Goal: Book appointment/travel/reservation

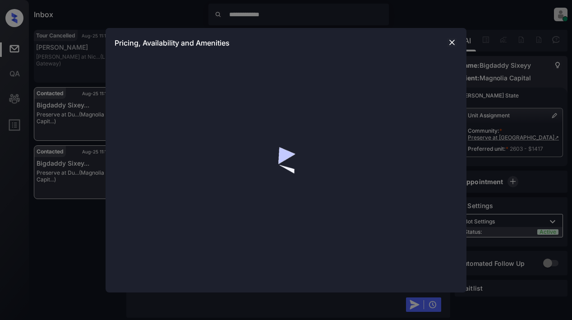
scroll to position [2292, 0]
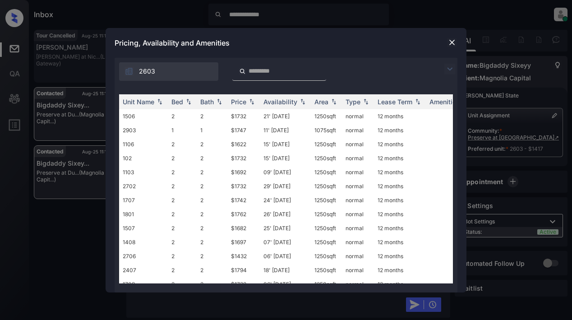
click at [449, 66] on img at bounding box center [449, 69] width 11 height 11
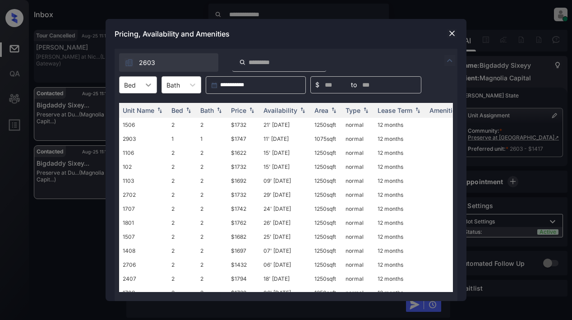
click at [149, 83] on icon at bounding box center [148, 84] width 9 height 9
click at [135, 109] on div "1" at bounding box center [138, 107] width 38 height 16
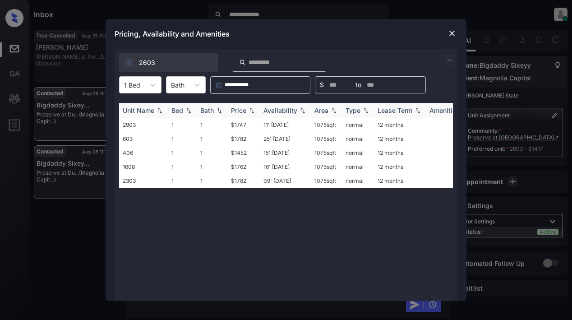
click at [244, 113] on div "Price" at bounding box center [238, 110] width 15 height 8
click at [244, 112] on div "Price" at bounding box center [238, 110] width 15 height 8
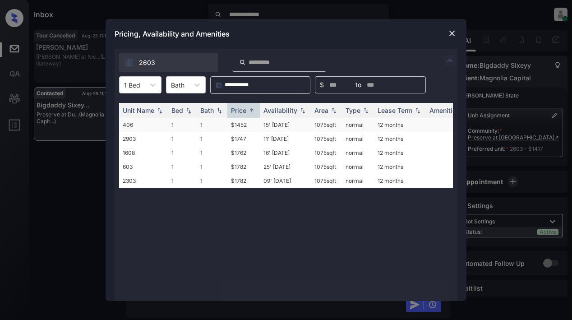
click at [239, 123] on td "$1452" at bounding box center [243, 125] width 32 height 14
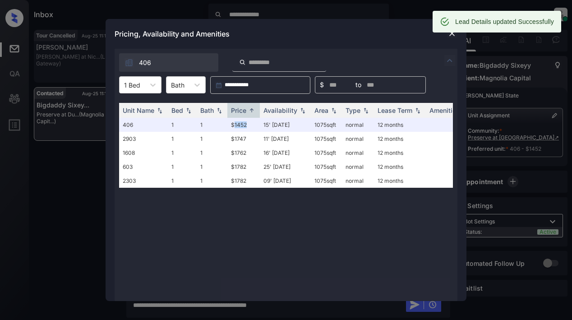
click at [448, 60] on img at bounding box center [449, 60] width 11 height 11
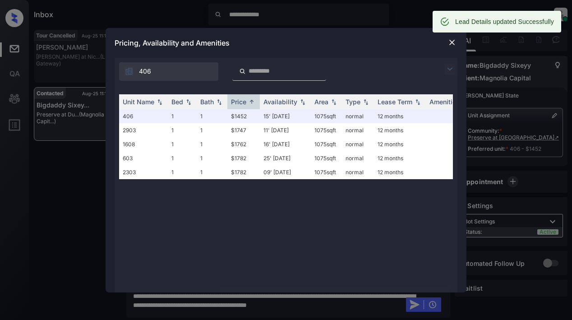
click at [402, 77] on div "406" at bounding box center [286, 69] width 343 height 23
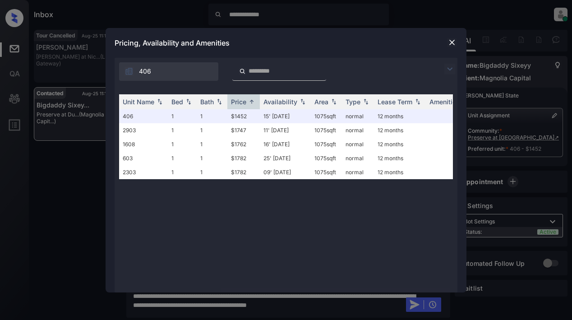
click at [450, 67] on img at bounding box center [449, 69] width 11 height 11
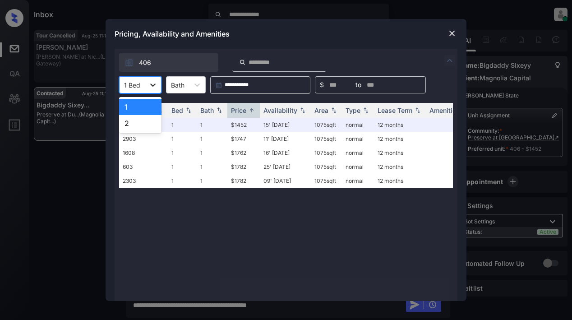
click at [152, 88] on icon at bounding box center [152, 84] width 9 height 9
click at [129, 124] on div "2" at bounding box center [140, 123] width 42 height 16
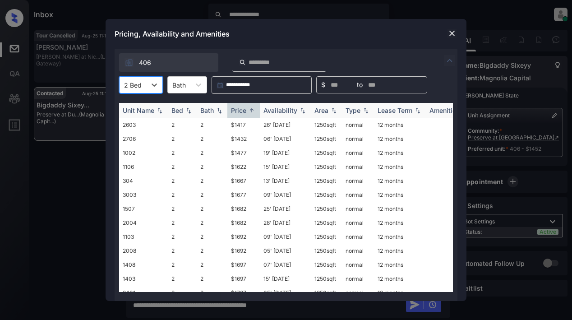
click at [242, 110] on div "Price" at bounding box center [238, 110] width 15 height 8
click at [242, 109] on div "Price" at bounding box center [238, 110] width 15 height 8
click at [240, 124] on td "$1794" at bounding box center [243, 125] width 32 height 14
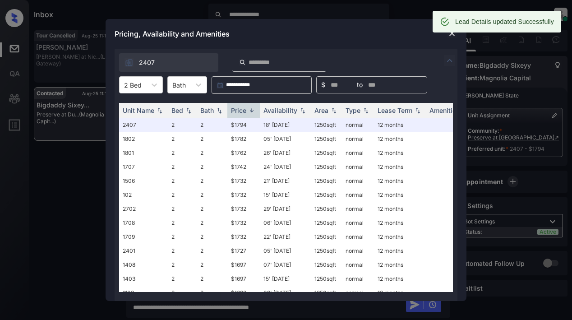
click at [386, 36] on div "Pricing, Availability and Amenities" at bounding box center [286, 34] width 361 height 30
click at [447, 35] on div at bounding box center [452, 33] width 11 height 11
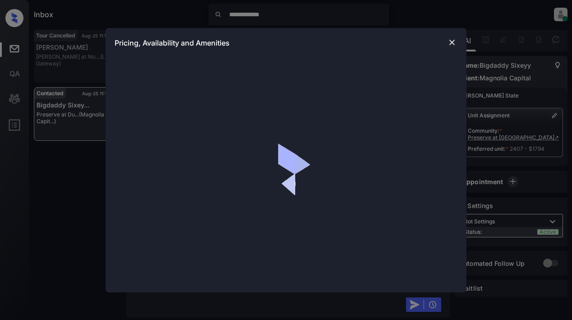
scroll to position [2229, 0]
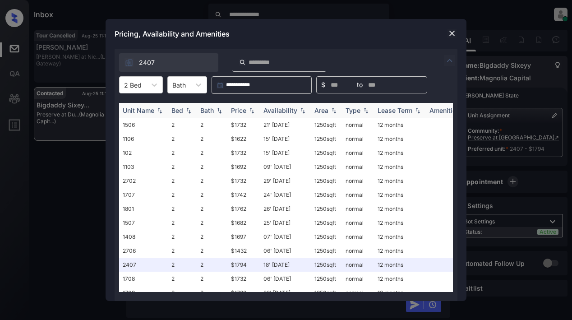
click at [190, 111] on img at bounding box center [188, 110] width 9 height 6
click at [192, 111] on img at bounding box center [188, 110] width 9 height 7
click at [219, 111] on img at bounding box center [219, 110] width 9 height 6
click at [219, 111] on img at bounding box center [219, 110] width 9 height 7
click at [200, 87] on icon at bounding box center [198, 84] width 9 height 9
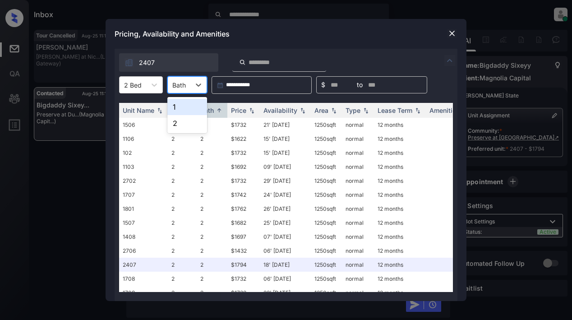
click at [181, 107] on div "1" at bounding box center [187, 107] width 40 height 16
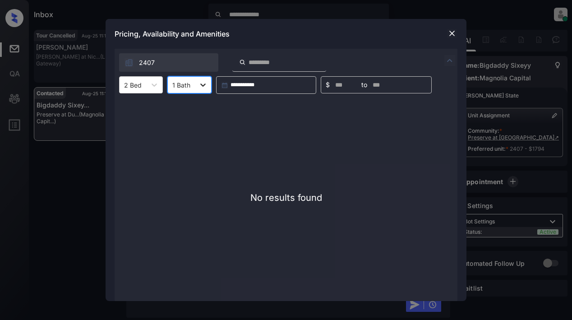
click at [200, 87] on icon at bounding box center [202, 84] width 9 height 9
click at [177, 122] on div "2" at bounding box center [189, 123] width 44 height 16
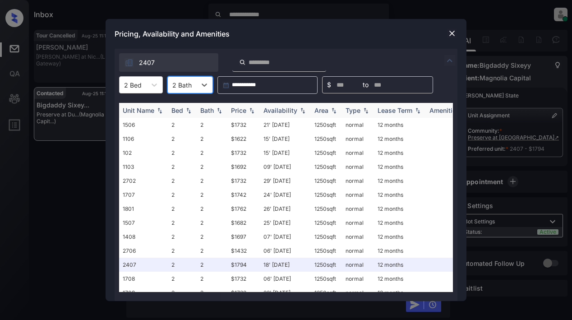
click at [239, 111] on div "Price" at bounding box center [238, 110] width 15 height 8
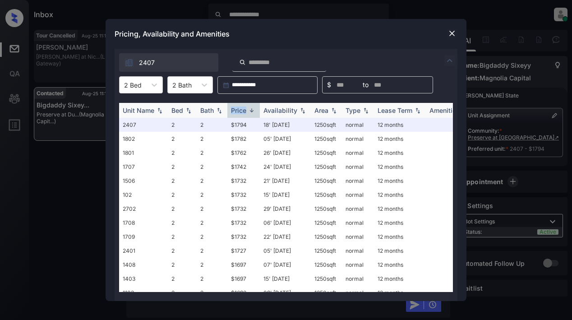
click at [239, 111] on div "Price" at bounding box center [238, 110] width 15 height 8
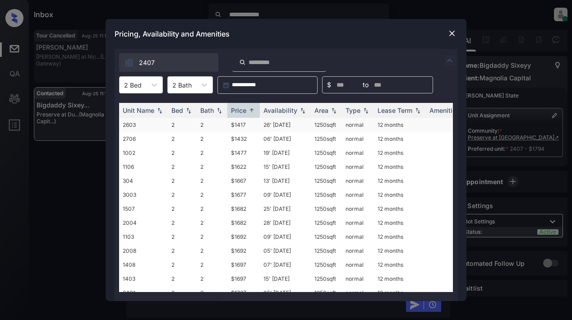
click at [237, 123] on td "$1417" at bounding box center [243, 125] width 32 height 14
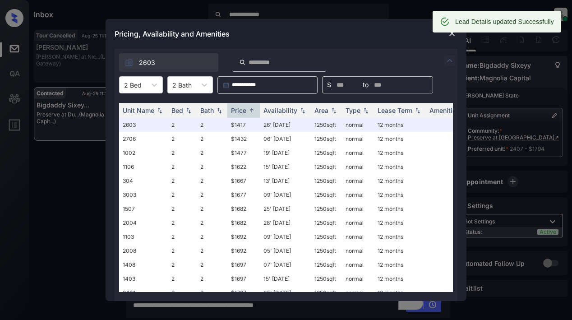
click at [450, 32] on div "Lead Details updated Successfully" at bounding box center [497, 22] width 129 height 22
click at [378, 26] on div "Pricing, Availability and Amenities" at bounding box center [286, 34] width 361 height 30
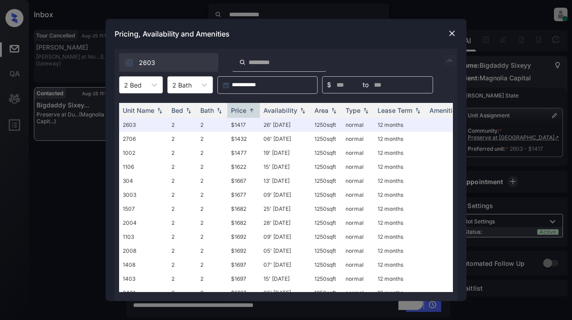
click at [451, 33] on img at bounding box center [451, 33] width 9 height 9
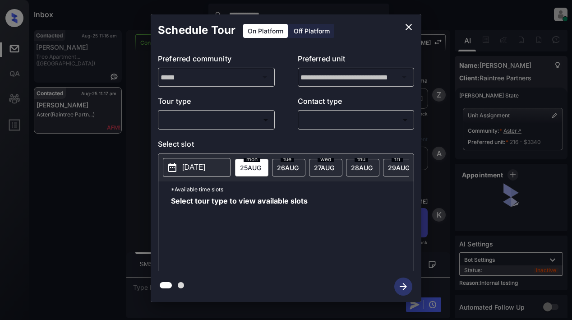
scroll to position [4168, 0]
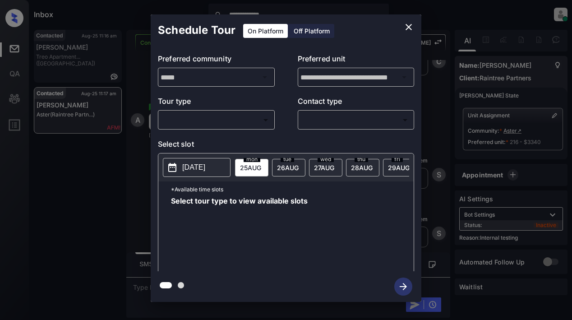
click at [230, 124] on body "**********" at bounding box center [286, 160] width 572 height 320
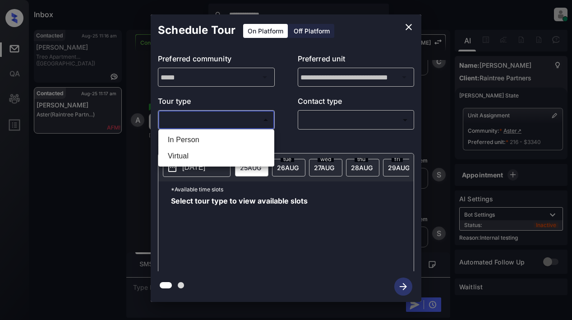
click at [201, 141] on li "In Person" at bounding box center [216, 140] width 111 height 16
type input "********"
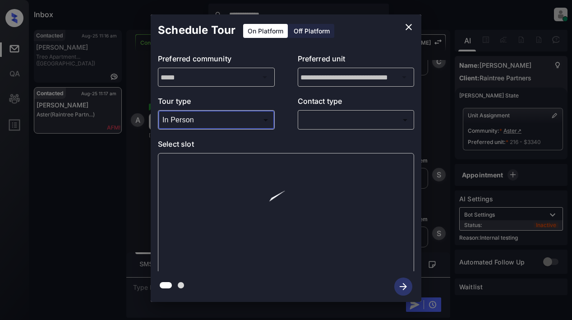
click at [314, 124] on body "**********" at bounding box center [286, 160] width 572 height 320
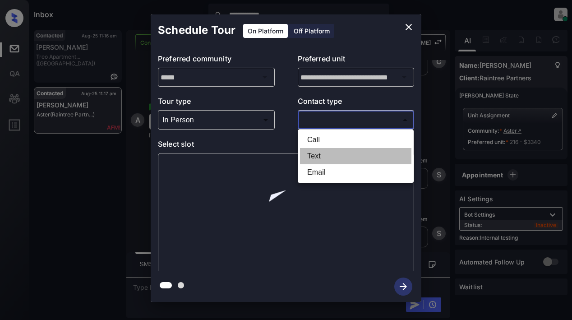
click at [310, 155] on li "Text" at bounding box center [355, 156] width 111 height 16
type input "****"
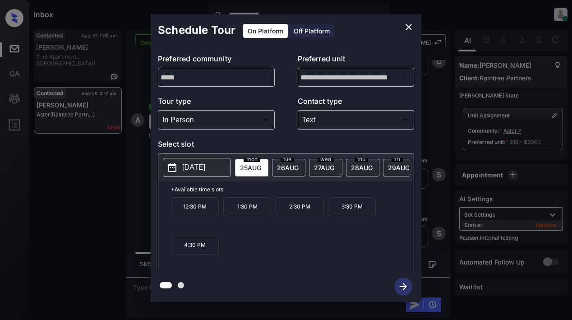
click at [256, 214] on p "1:30 PM" at bounding box center [247, 206] width 48 height 19
click at [403, 290] on icon "button" at bounding box center [403, 286] width 18 height 18
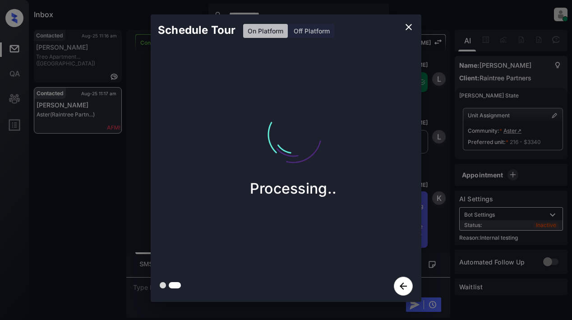
scroll to position [4382, 0]
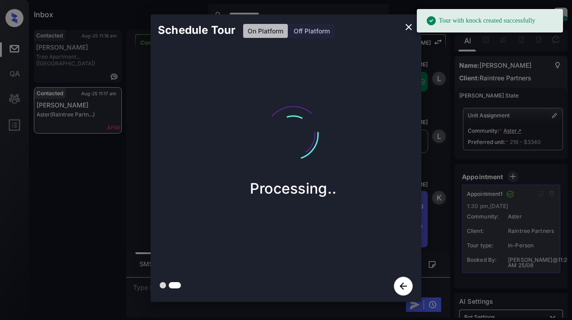
click at [409, 26] on icon "close" at bounding box center [408, 27] width 11 height 11
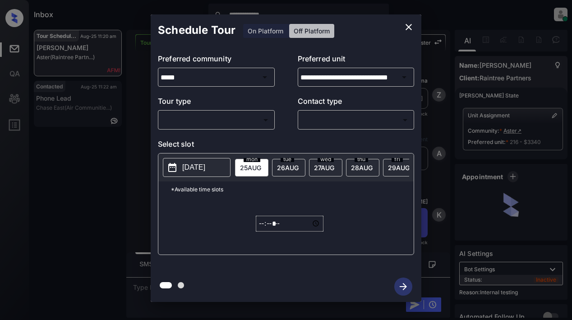
scroll to position [2735, 0]
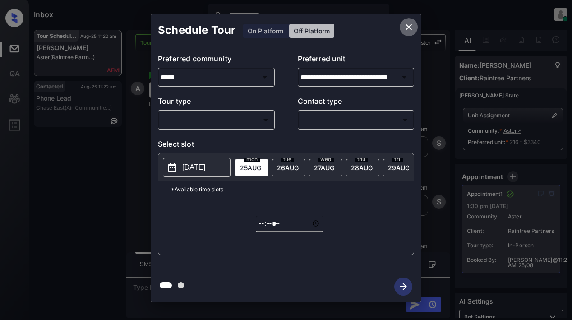
click at [405, 28] on icon "close" at bounding box center [408, 27] width 11 height 11
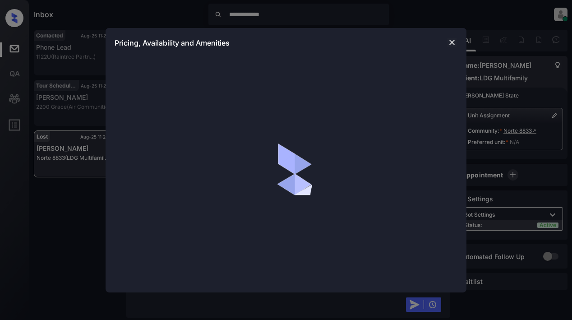
scroll to position [4739, 0]
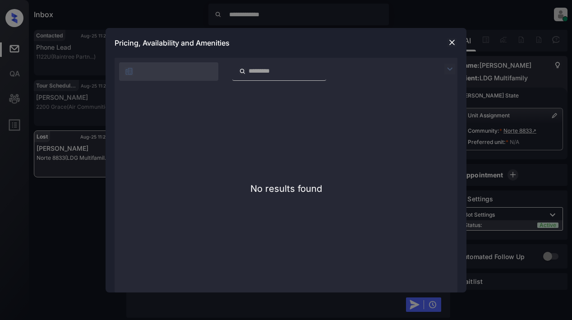
click at [453, 43] on img at bounding box center [451, 42] width 9 height 9
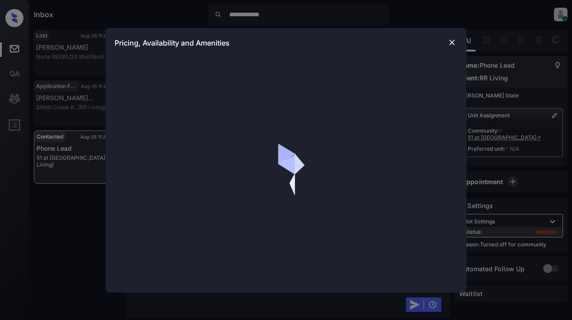
scroll to position [584, 0]
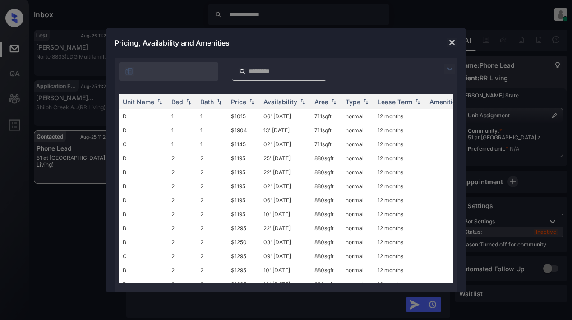
click at [448, 70] on img at bounding box center [449, 69] width 11 height 11
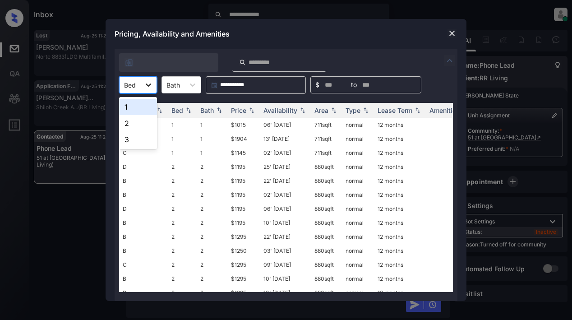
click at [147, 86] on icon at bounding box center [148, 84] width 9 height 9
click at [137, 123] on div "2" at bounding box center [138, 123] width 38 height 16
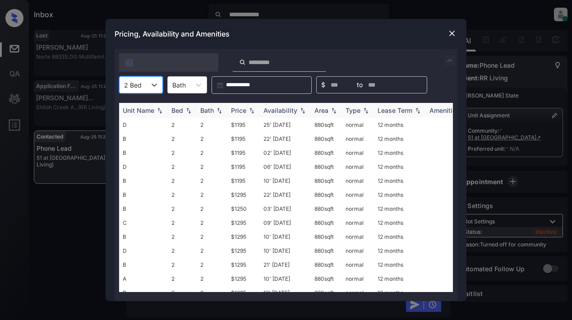
click at [237, 107] on div "Price" at bounding box center [238, 110] width 15 height 8
click at [238, 107] on div "Price" at bounding box center [238, 110] width 15 height 8
click at [238, 125] on td "$1195" at bounding box center [243, 125] width 32 height 14
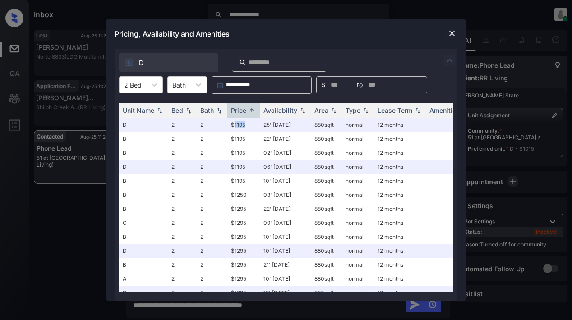
click at [449, 37] on img at bounding box center [451, 33] width 9 height 9
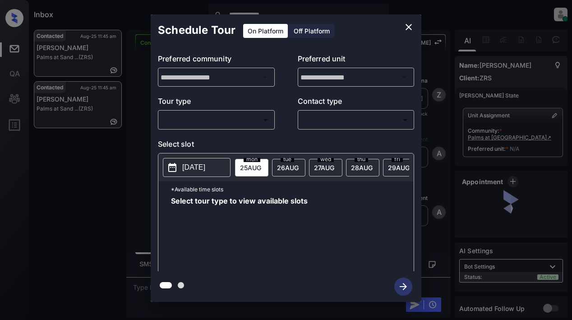
scroll to position [235, 0]
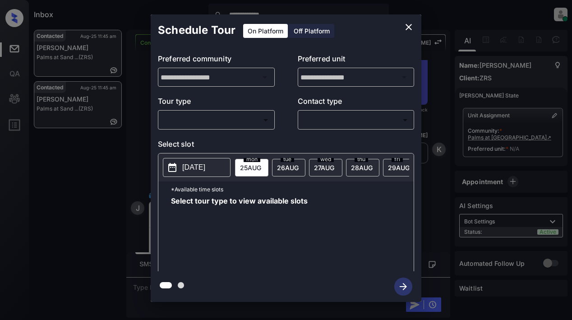
click at [214, 123] on body "**********" at bounding box center [286, 160] width 572 height 320
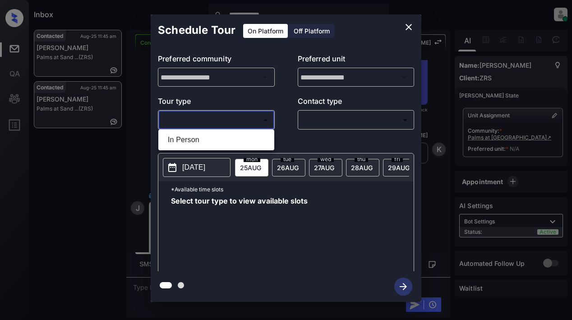
drag, startPoint x: 190, startPoint y: 141, endPoint x: 199, endPoint y: 138, distance: 9.9
click at [190, 142] on li "In Person" at bounding box center [216, 140] width 111 height 16
type input "********"
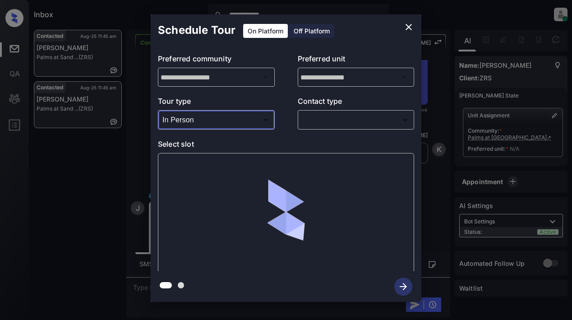
click at [310, 121] on body "**********" at bounding box center [286, 160] width 572 height 320
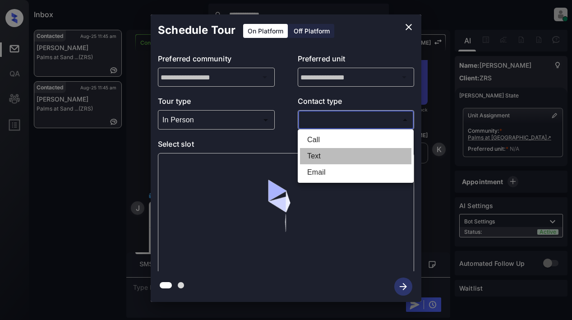
click at [317, 156] on li "Text" at bounding box center [355, 156] width 111 height 16
type input "****"
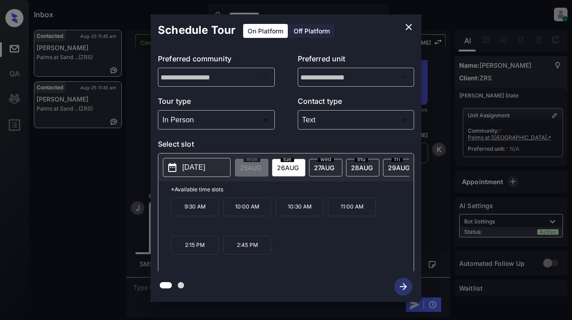
click at [194, 169] on p "2025-08-26" at bounding box center [193, 167] width 23 height 11
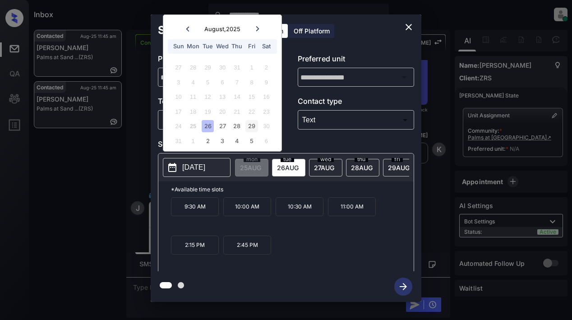
click at [252, 130] on div "29" at bounding box center [251, 126] width 12 height 12
click at [305, 212] on p "12:00 PM" at bounding box center [300, 206] width 48 height 19
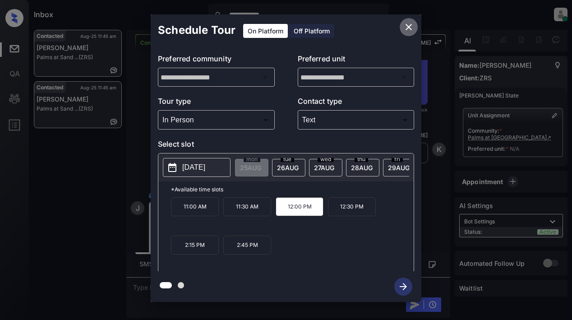
click at [402, 27] on button "close" at bounding box center [409, 27] width 18 height 18
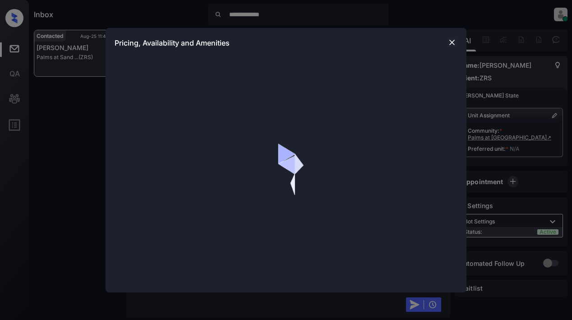
scroll to position [385, 0]
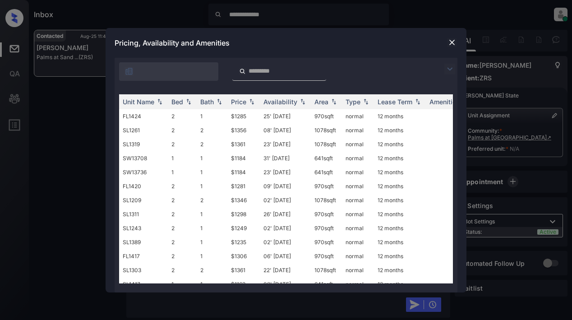
click at [448, 69] on img at bounding box center [449, 69] width 11 height 11
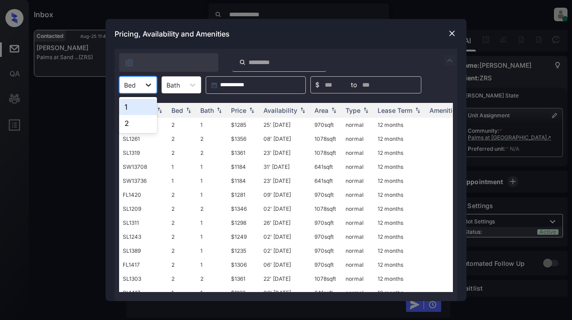
click at [146, 83] on icon at bounding box center [148, 84] width 9 height 9
click at [141, 106] on div "1" at bounding box center [138, 107] width 38 height 16
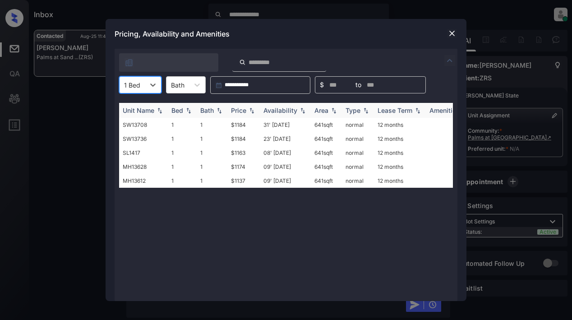
click at [184, 111] on img at bounding box center [188, 110] width 9 height 6
click at [449, 32] on img at bounding box center [451, 33] width 9 height 9
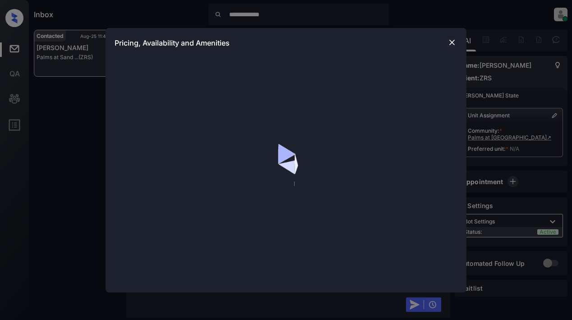
scroll to position [385, 0]
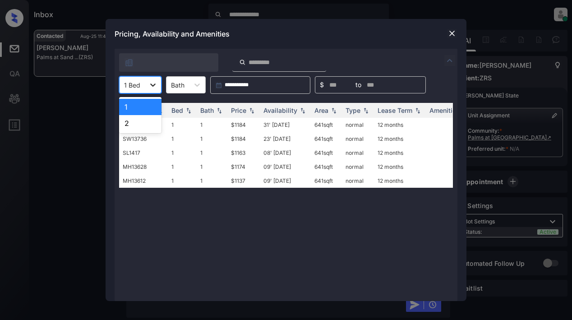
click at [155, 85] on icon at bounding box center [152, 84] width 9 height 9
click at [143, 107] on div "1" at bounding box center [140, 107] width 42 height 16
click at [143, 107] on div "Unit Name" at bounding box center [139, 110] width 32 height 8
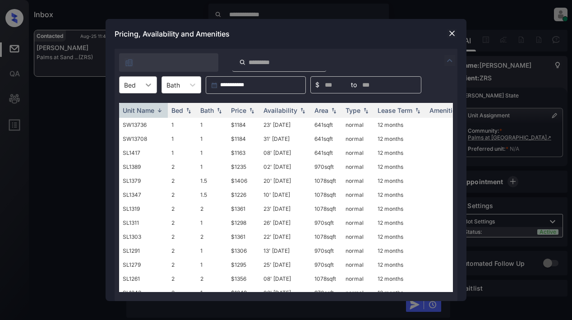
click at [148, 84] on icon at bounding box center [148, 84] width 9 height 9
drag, startPoint x: 125, startPoint y: 106, endPoint x: 161, endPoint y: 95, distance: 38.1
click at [125, 106] on div "1" at bounding box center [138, 107] width 38 height 16
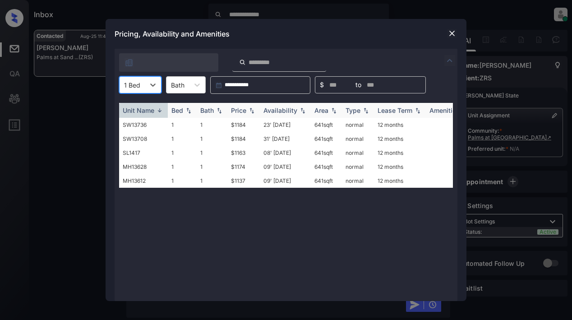
click at [248, 111] on img at bounding box center [251, 110] width 9 height 6
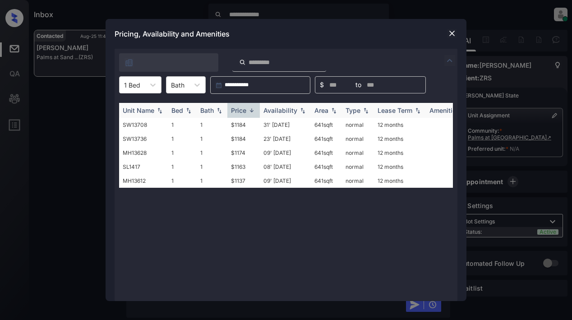
click at [247, 110] on div "Price" at bounding box center [243, 110] width 25 height 8
click at [240, 124] on td "$1137" at bounding box center [243, 125] width 32 height 14
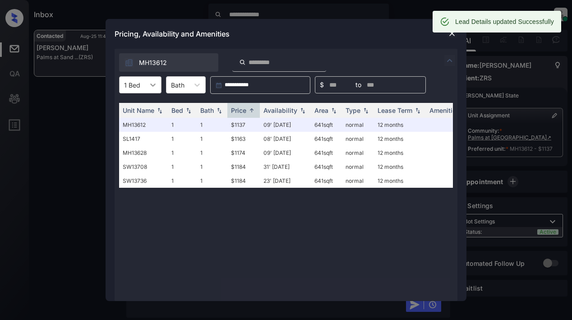
click at [152, 84] on icon at bounding box center [152, 84] width 9 height 9
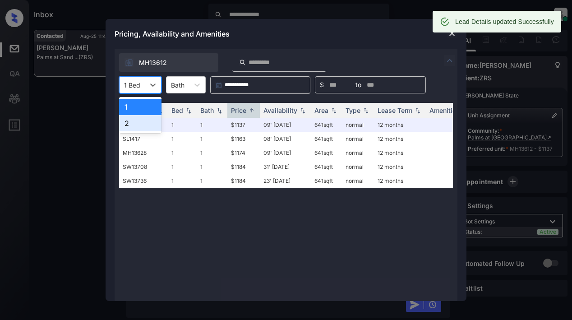
click at [129, 122] on div "2" at bounding box center [140, 123] width 42 height 16
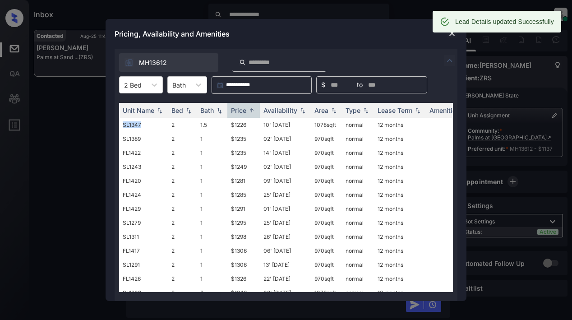
click at [129, 122] on td "SL1347" at bounding box center [143, 125] width 49 height 14
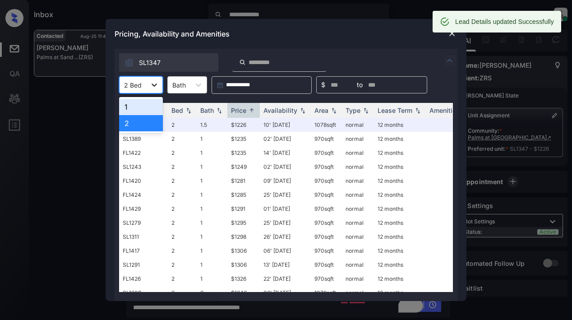
click at [148, 82] on div at bounding box center [154, 85] width 16 height 16
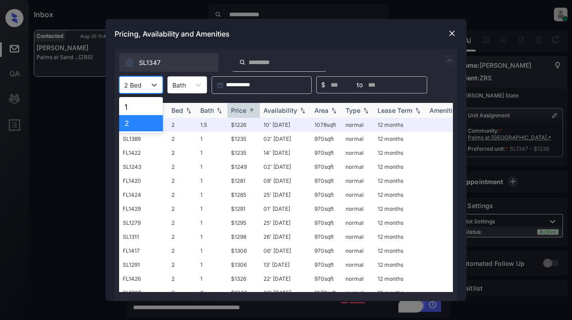
click at [253, 109] on img at bounding box center [251, 110] width 9 height 7
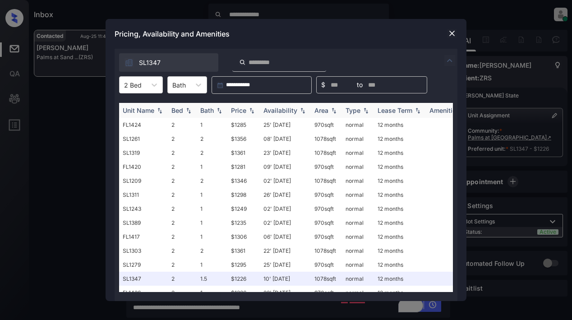
click at [253, 109] on img at bounding box center [251, 110] width 9 height 6
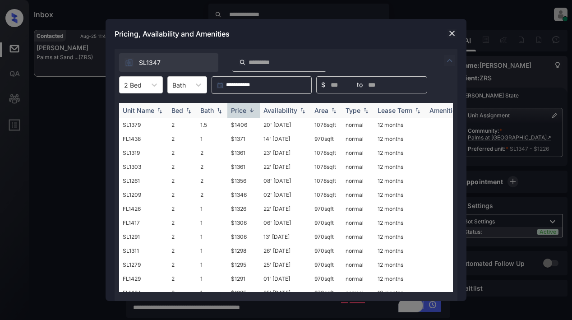
click at [254, 110] on img at bounding box center [251, 110] width 9 height 7
click at [232, 126] on td "$1226" at bounding box center [243, 125] width 32 height 14
click at [232, 124] on td "$1226" at bounding box center [243, 125] width 32 height 14
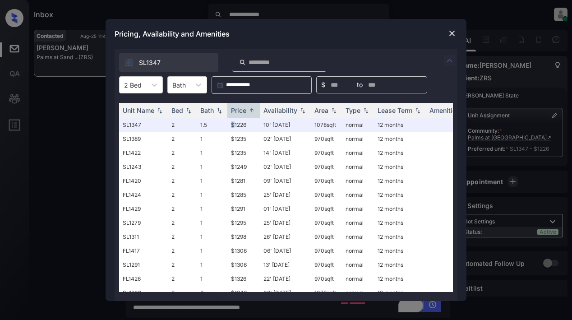
click at [453, 34] on img at bounding box center [451, 33] width 9 height 9
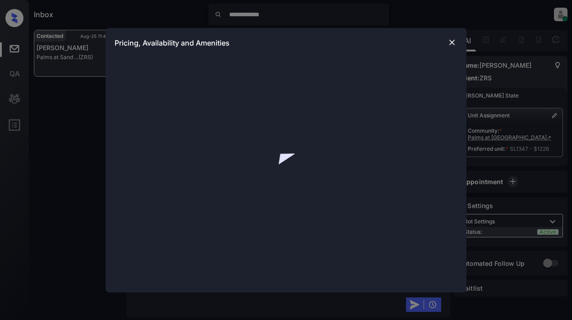
scroll to position [830, 0]
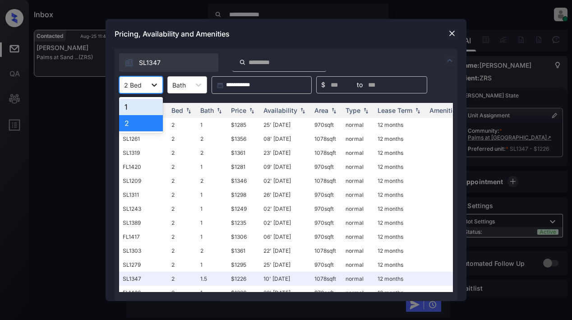
click at [156, 84] on icon at bounding box center [154, 84] width 5 height 3
click at [142, 111] on div "1" at bounding box center [141, 107] width 44 height 16
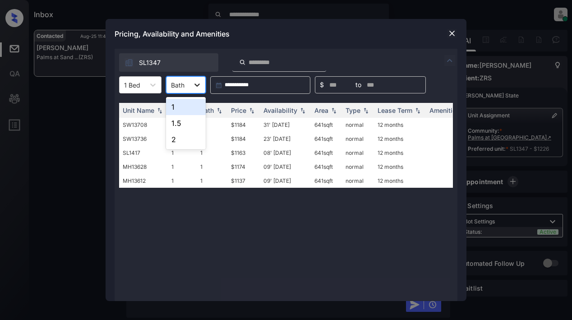
click at [196, 86] on icon at bounding box center [196, 84] width 5 height 3
click at [173, 107] on div "1" at bounding box center [186, 107] width 40 height 16
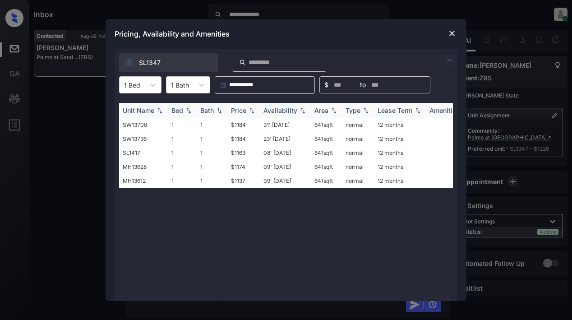
click at [243, 110] on div "Price" at bounding box center [238, 110] width 15 height 8
click at [241, 125] on td "$1137" at bounding box center [243, 125] width 32 height 14
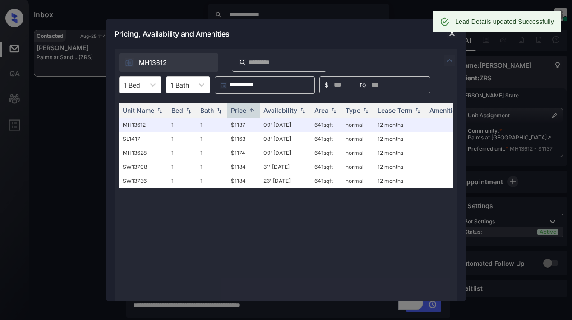
click at [453, 32] on div "Lead Details updated Successfully" at bounding box center [497, 22] width 129 height 22
click at [452, 32] on div "Lead Details updated Successfully" at bounding box center [497, 22] width 129 height 22
drag, startPoint x: 369, startPoint y: 37, endPoint x: 375, endPoint y: 36, distance: 6.5
click at [369, 37] on div "Pricing, Availability and Amenities" at bounding box center [286, 34] width 361 height 30
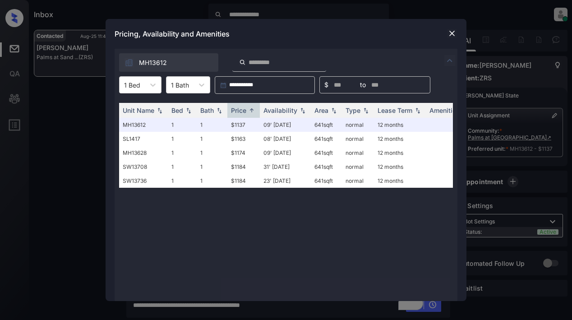
click at [450, 34] on img at bounding box center [451, 33] width 9 height 9
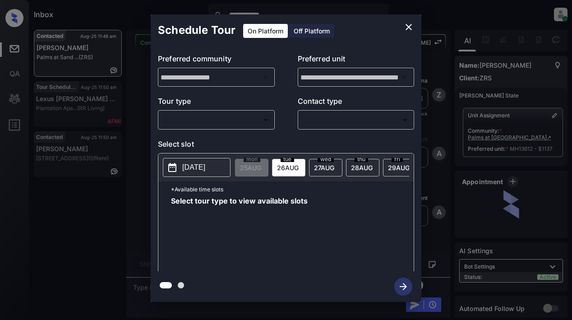
scroll to position [1084, 0]
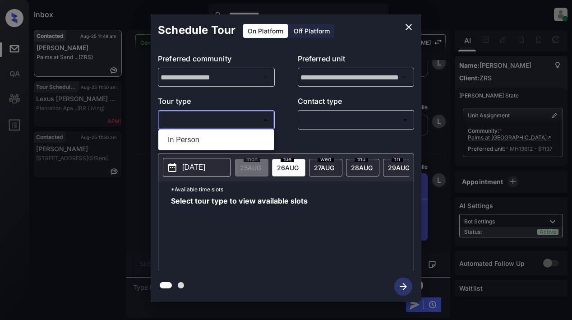
click at [187, 118] on body "**********" at bounding box center [286, 160] width 572 height 320
click at [177, 140] on li "In Person" at bounding box center [216, 140] width 111 height 16
type input "********"
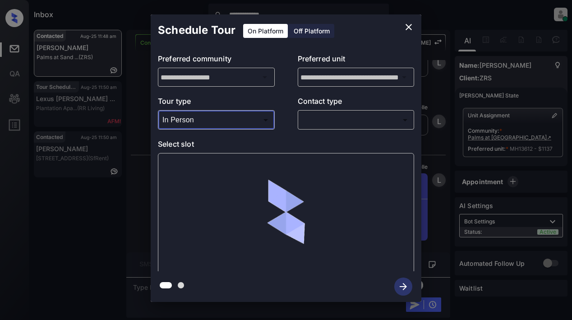
click at [318, 120] on body "**********" at bounding box center [286, 160] width 572 height 320
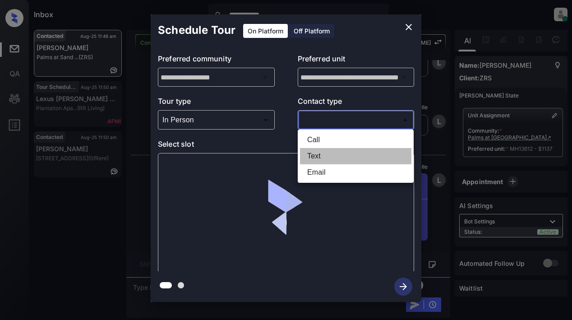
click at [316, 153] on li "Text" at bounding box center [355, 156] width 111 height 16
type input "****"
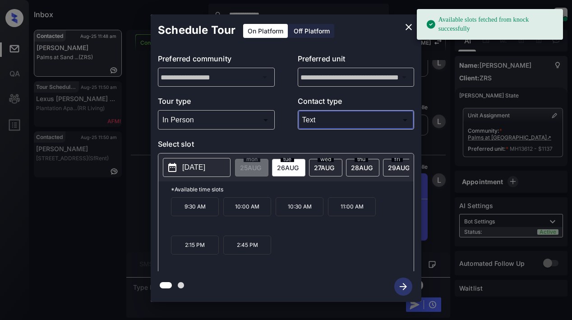
drag, startPoint x: 180, startPoint y: 169, endPoint x: 182, endPoint y: 165, distance: 5.0
click at [180, 169] on button "[DATE]" at bounding box center [197, 167] width 68 height 19
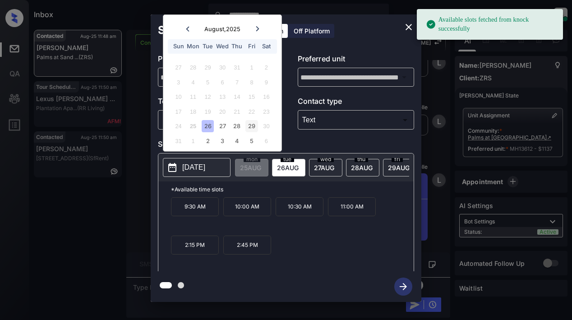
click at [247, 127] on div "29" at bounding box center [251, 126] width 12 height 12
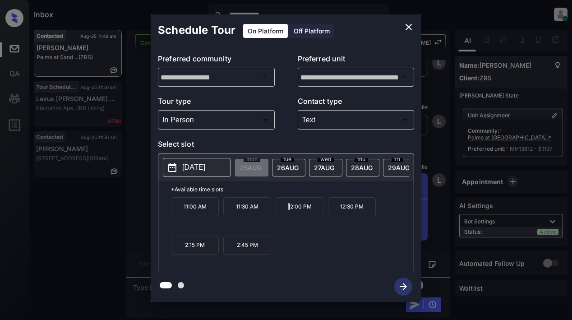
click at [289, 207] on p "12:00 PM" at bounding box center [300, 206] width 48 height 19
click at [400, 287] on icon "button" at bounding box center [403, 286] width 7 height 7
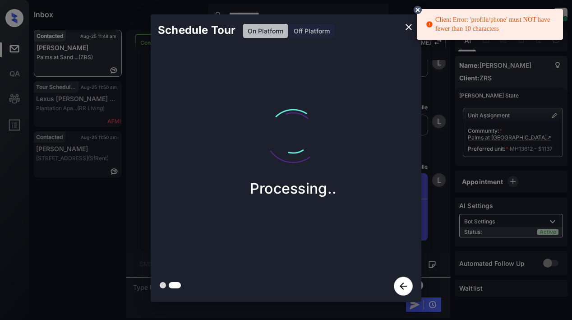
click at [418, 11] on icon at bounding box center [418, 10] width 8 height 8
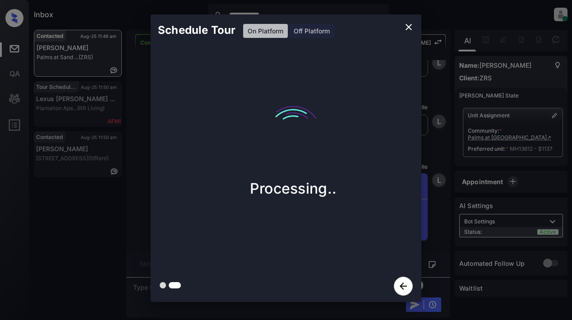
click at [360, 74] on div "Processing.." at bounding box center [293, 158] width 285 height 224
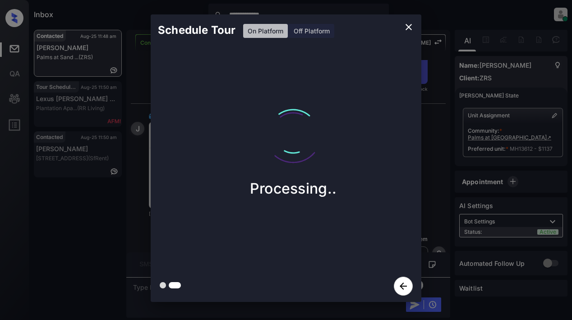
scroll to position [1262, 0]
click at [433, 101] on div "Schedule Tour On Platform Off Platform Processing.." at bounding box center [286, 158] width 572 height 316
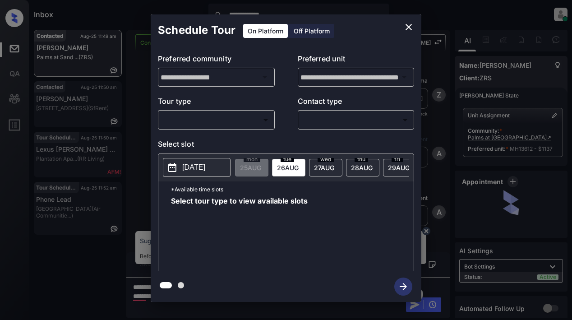
scroll to position [1321, 0]
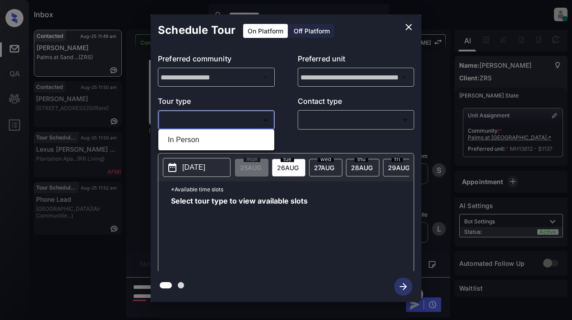
click at [198, 120] on body "**********" at bounding box center [286, 160] width 572 height 320
click at [184, 141] on li "In Person" at bounding box center [216, 140] width 111 height 16
type input "********"
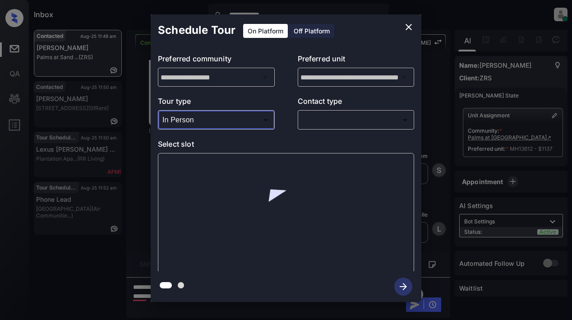
click at [325, 119] on body "**********" at bounding box center [286, 160] width 572 height 320
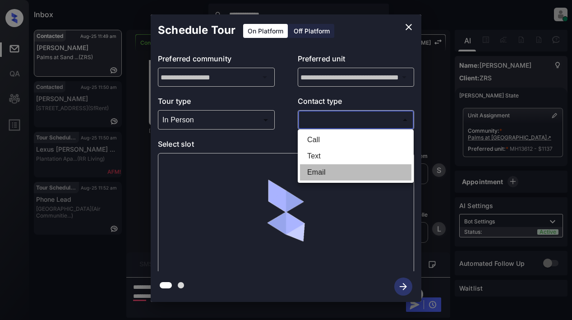
click at [314, 177] on li "Email" at bounding box center [355, 172] width 111 height 16
type input "*****"
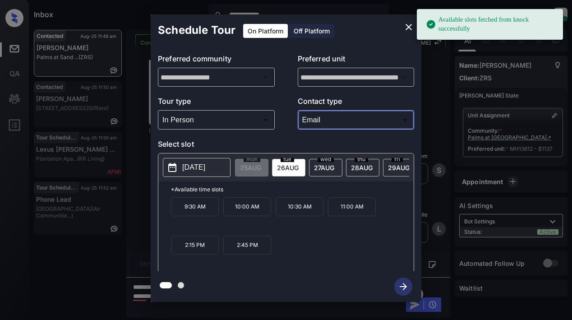
click at [205, 165] on p "[DATE]" at bounding box center [193, 167] width 23 height 11
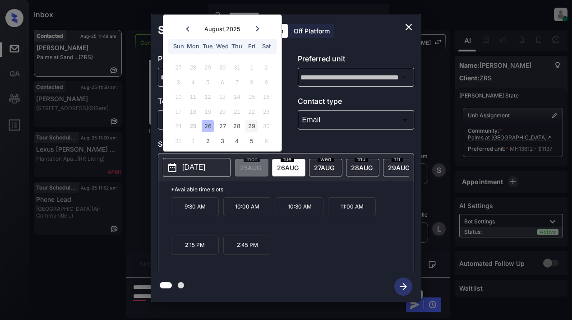
click at [252, 127] on div "29" at bounding box center [251, 126] width 12 height 12
drag, startPoint x: 299, startPoint y: 213, endPoint x: 305, endPoint y: 213, distance: 6.8
click at [299, 213] on p "12:00 PM" at bounding box center [300, 206] width 48 height 19
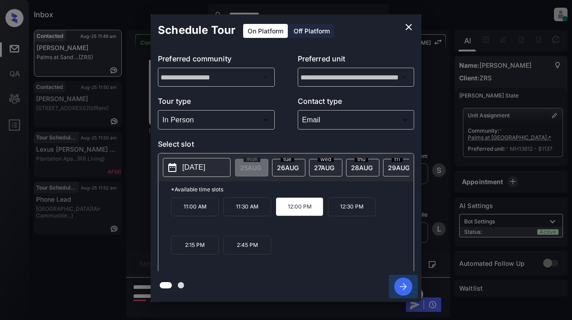
click at [399, 290] on icon "button" at bounding box center [403, 286] width 18 height 18
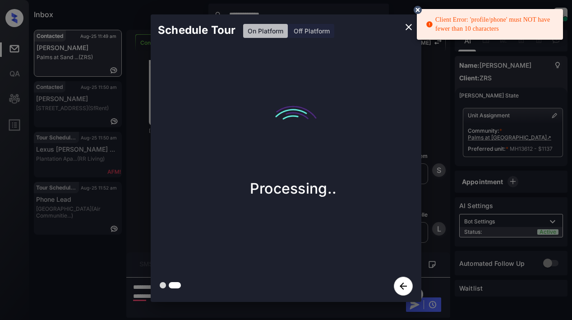
click at [414, 8] on icon at bounding box center [417, 10] width 11 height 11
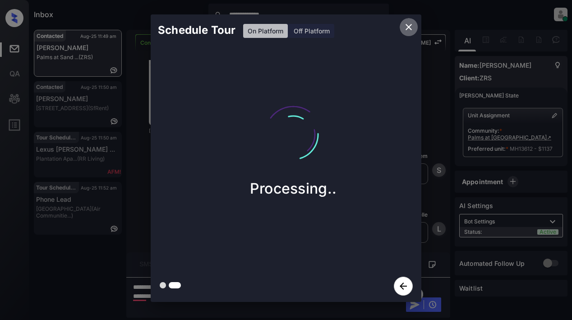
click at [407, 31] on icon "close" at bounding box center [408, 27] width 11 height 11
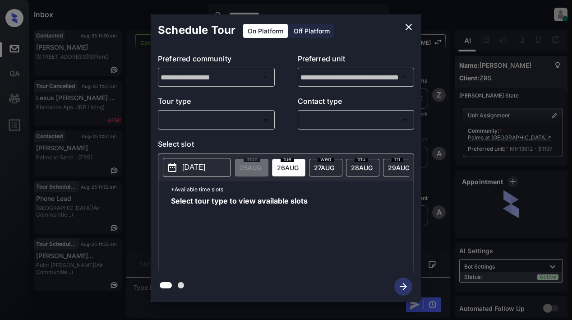
scroll to position [1419, 0]
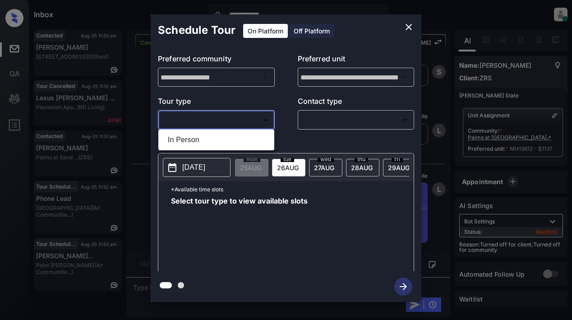
click at [228, 120] on body "**********" at bounding box center [286, 160] width 572 height 320
drag, startPoint x: 184, startPoint y: 139, endPoint x: 192, endPoint y: 139, distance: 8.1
click at [187, 139] on li "In Person" at bounding box center [216, 140] width 111 height 16
type input "********"
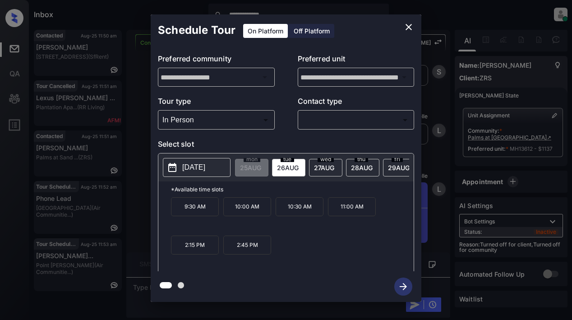
click at [205, 170] on p "[DATE]" at bounding box center [193, 167] width 23 height 11
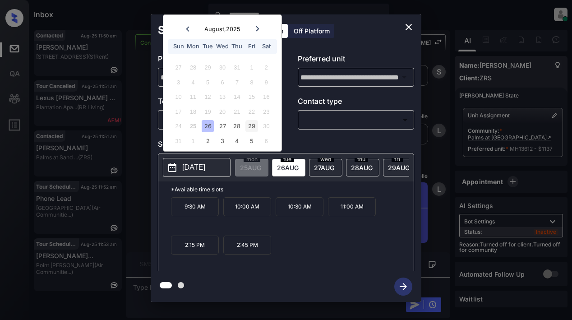
click at [252, 131] on div "29" at bounding box center [251, 126] width 12 height 12
click at [292, 210] on p "12:00 PM" at bounding box center [300, 206] width 48 height 19
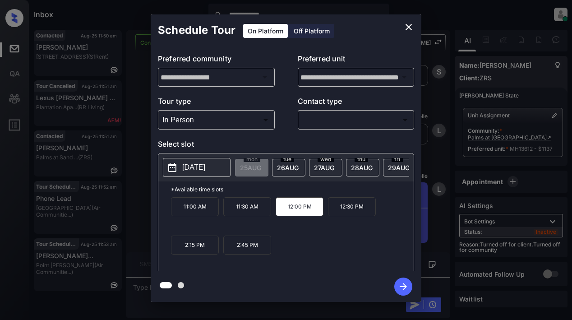
click at [309, 118] on body "**********" at bounding box center [286, 160] width 572 height 320
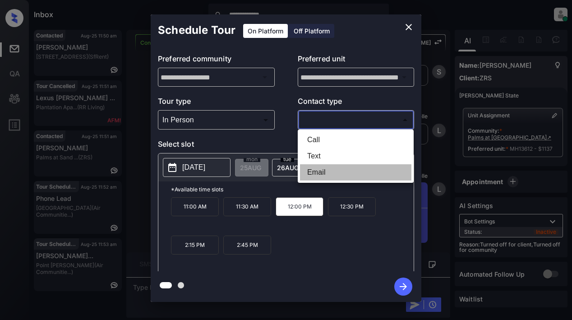
click at [320, 171] on li "Email" at bounding box center [355, 172] width 111 height 16
type input "*****"
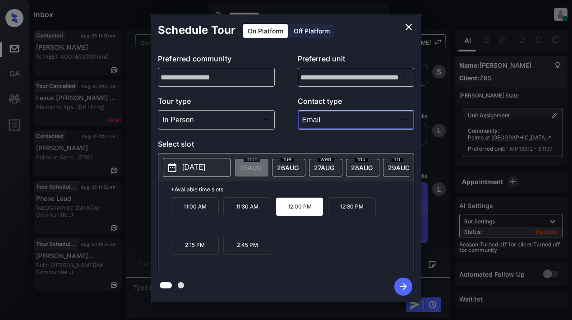
click at [409, 289] on icon "button" at bounding box center [403, 286] width 18 height 18
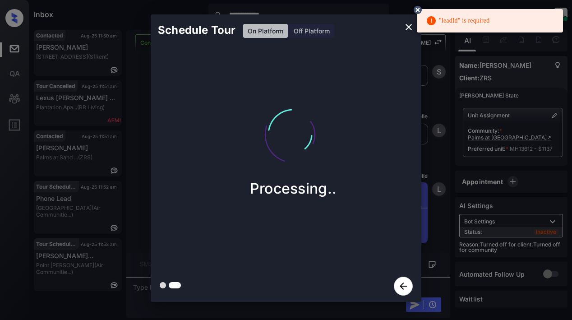
click at [415, 9] on icon at bounding box center [418, 10] width 8 height 8
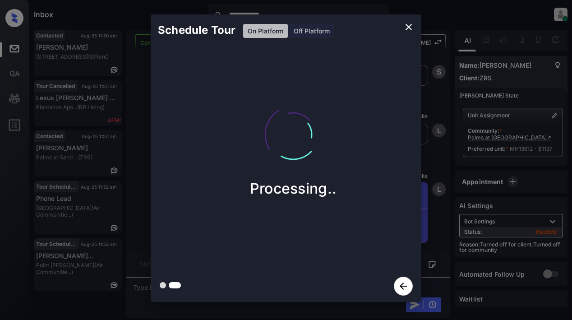
click at [408, 28] on icon "close" at bounding box center [408, 27] width 6 height 6
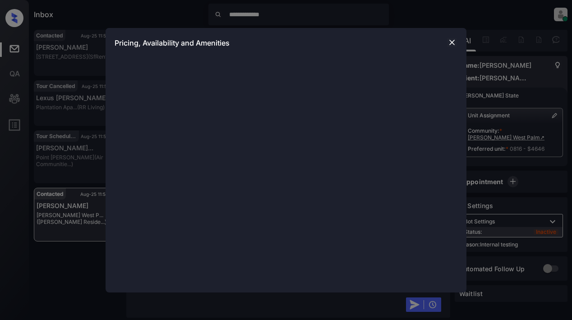
scroll to position [2355, 0]
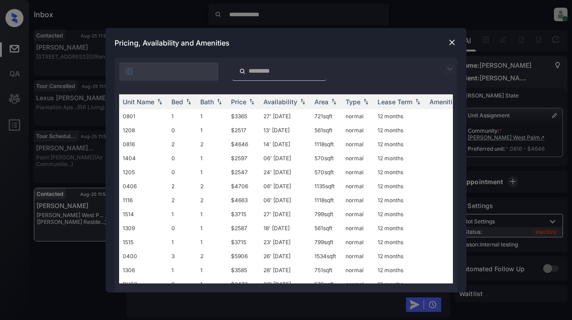
click at [448, 69] on img at bounding box center [449, 69] width 11 height 11
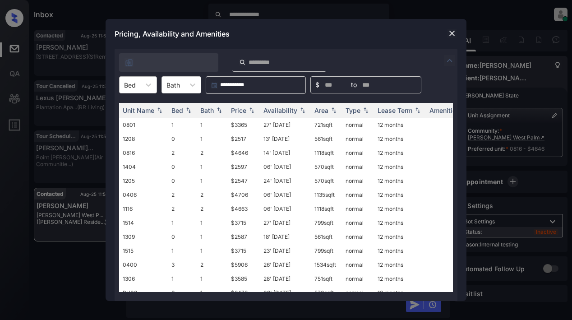
click at [137, 84] on div "Bed" at bounding box center [130, 84] width 21 height 13
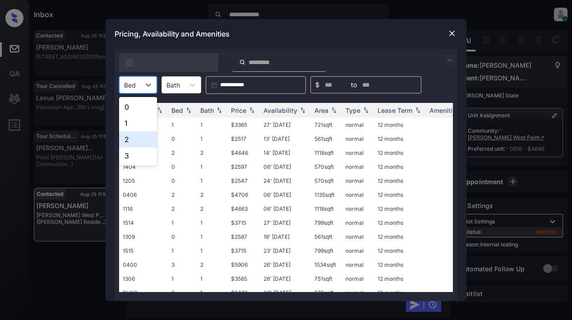
click at [127, 138] on div "2" at bounding box center [138, 139] width 38 height 16
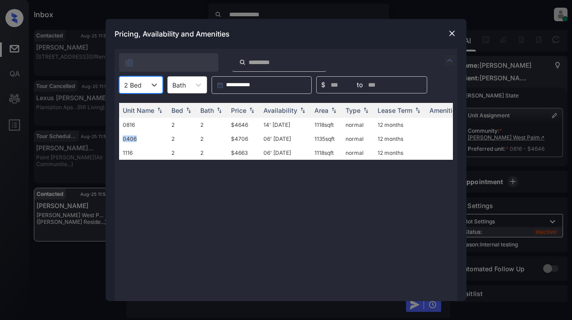
click at [127, 138] on td "0406" at bounding box center [143, 139] width 49 height 14
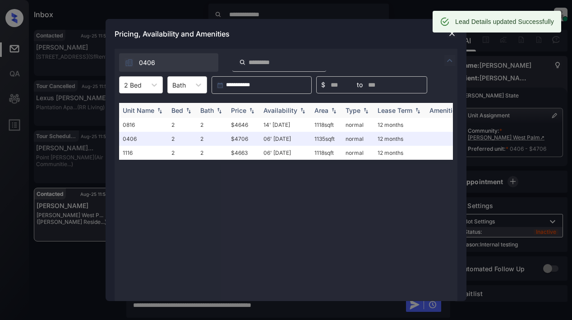
click at [242, 111] on div "Price" at bounding box center [238, 110] width 15 height 8
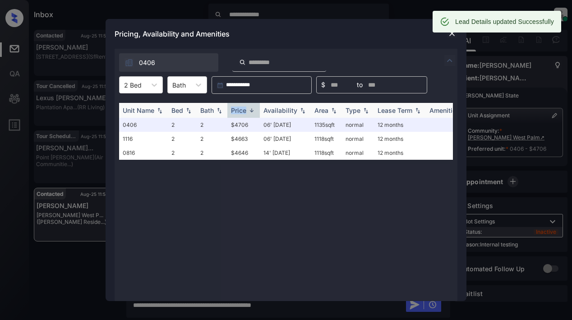
click at [242, 111] on div "Price" at bounding box center [238, 110] width 15 height 8
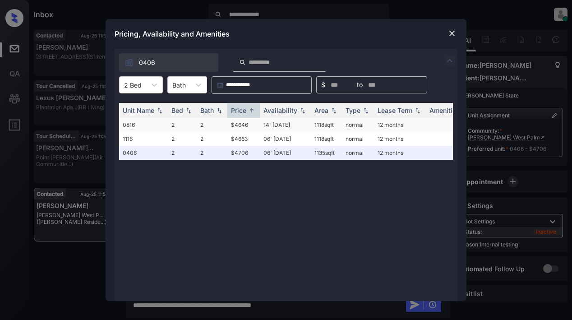
click at [240, 126] on td "$4646" at bounding box center [243, 125] width 32 height 14
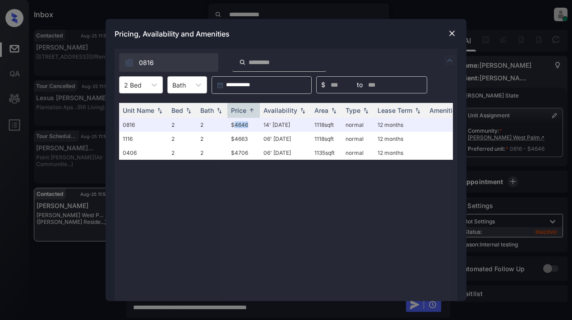
click at [449, 30] on img at bounding box center [451, 33] width 9 height 9
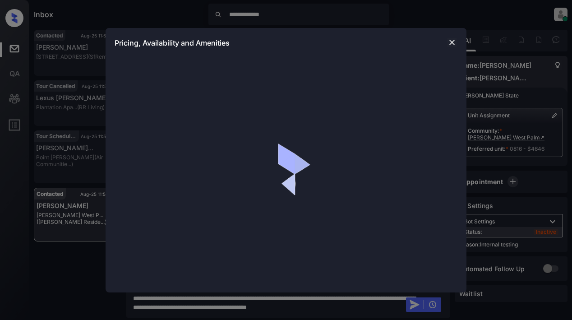
scroll to position [1931, 0]
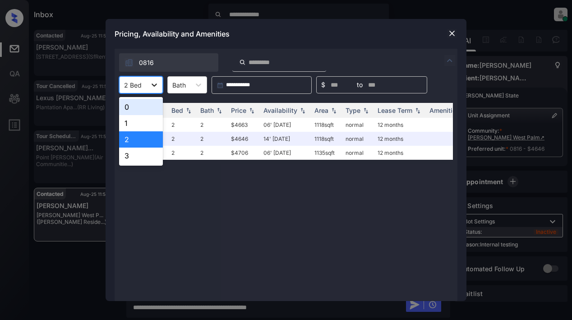
click at [156, 83] on icon at bounding box center [154, 84] width 9 height 9
click at [139, 123] on div "1" at bounding box center [141, 123] width 44 height 16
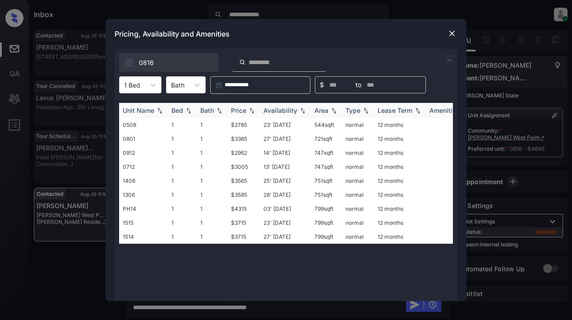
click at [241, 111] on div "Price" at bounding box center [238, 110] width 15 height 8
click at [244, 126] on td "$2785" at bounding box center [243, 125] width 32 height 14
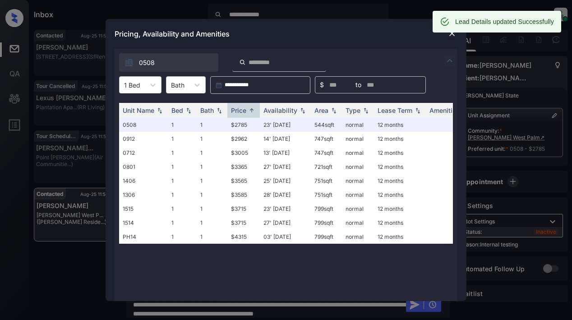
click at [404, 28] on div "Pricing, Availability and Amenities" at bounding box center [286, 34] width 361 height 30
click at [452, 34] on img at bounding box center [451, 33] width 9 height 9
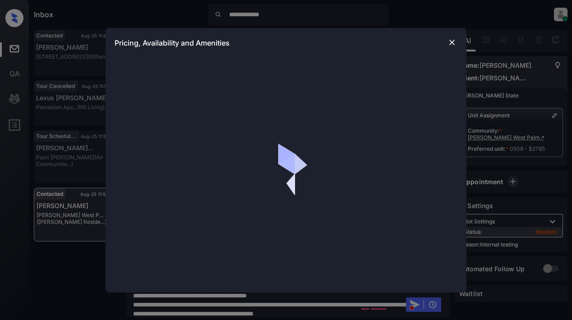
scroll to position [2846, 0]
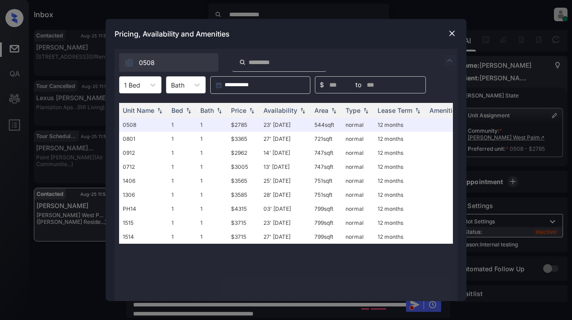
click at [452, 29] on img at bounding box center [451, 33] width 9 height 9
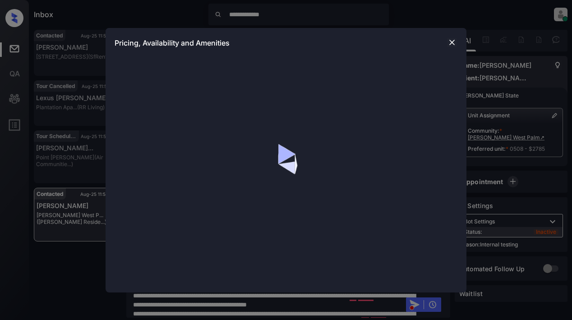
scroll to position [2846, 0]
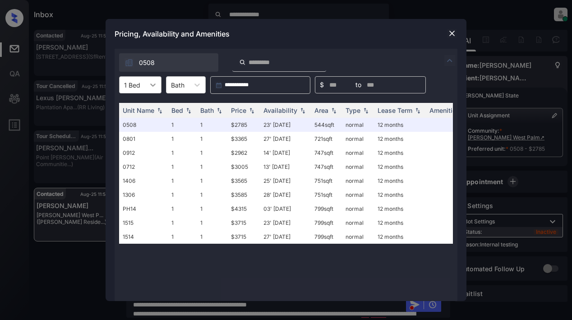
click at [152, 87] on icon at bounding box center [152, 84] width 9 height 9
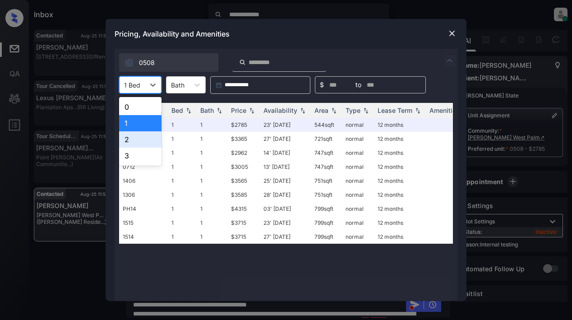
click at [126, 142] on div "2" at bounding box center [140, 139] width 42 height 16
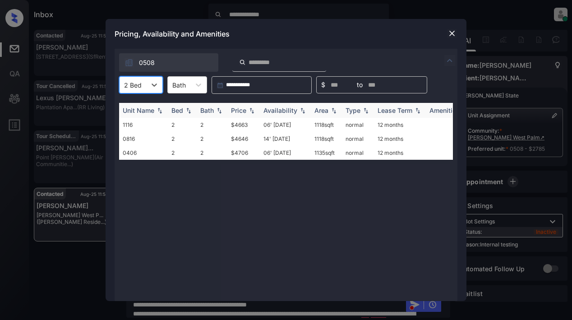
click at [244, 109] on div "Price" at bounding box center [238, 110] width 15 height 8
click at [450, 31] on img at bounding box center [451, 33] width 9 height 9
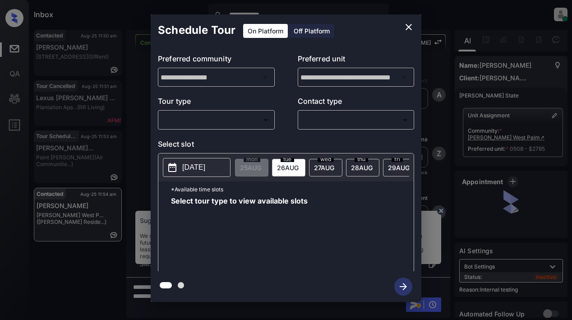
scroll to position [2846, 0]
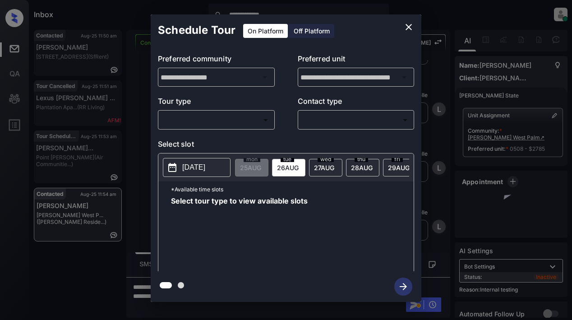
click at [208, 118] on body "**********" at bounding box center [286, 160] width 572 height 320
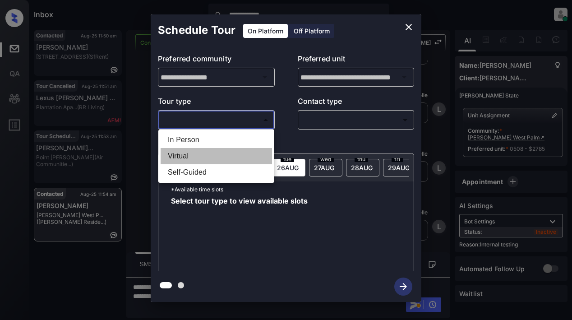
click at [180, 155] on li "Virtual" at bounding box center [216, 156] width 111 height 16
type input "*******"
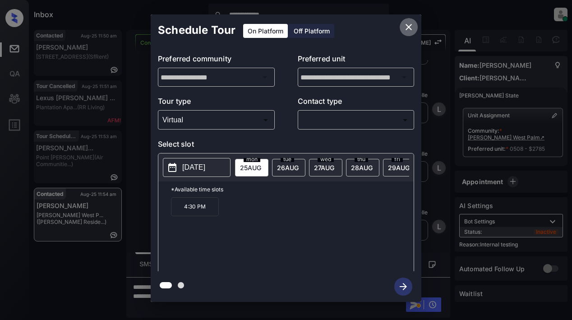
click at [411, 31] on icon "close" at bounding box center [408, 27] width 11 height 11
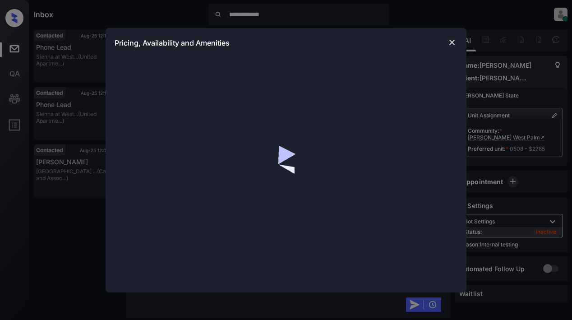
scroll to position [3178, 0]
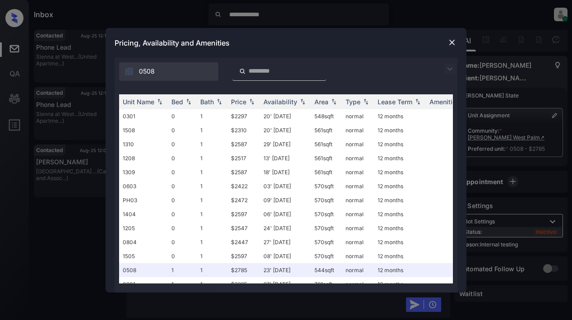
click at [448, 69] on img at bounding box center [449, 69] width 11 height 11
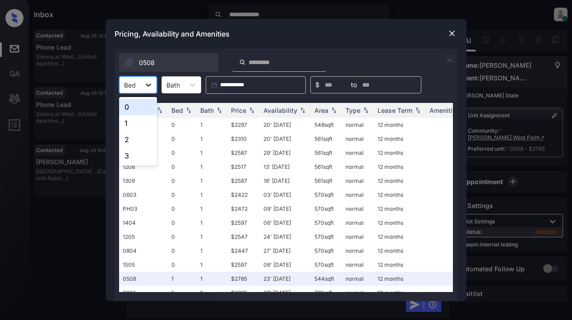
click at [152, 86] on icon at bounding box center [148, 84] width 9 height 9
click at [141, 140] on div "2" at bounding box center [138, 139] width 38 height 16
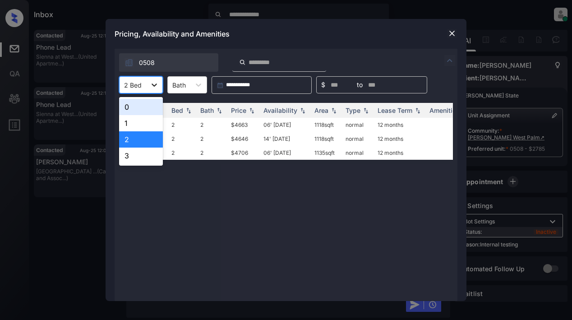
click at [155, 84] on icon at bounding box center [154, 84] width 9 height 9
click at [139, 122] on div "1" at bounding box center [141, 123] width 44 height 16
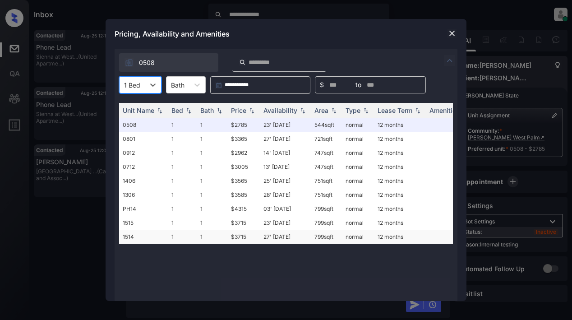
click at [241, 237] on td "$3715" at bounding box center [243, 237] width 32 height 14
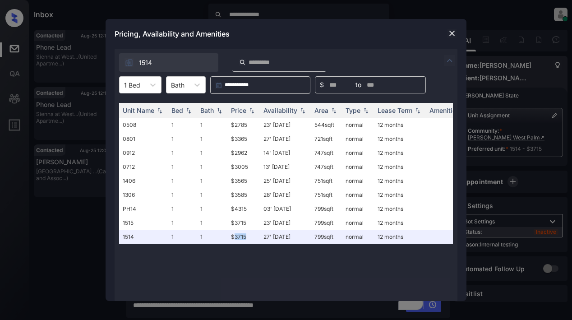
click at [449, 35] on img at bounding box center [451, 33] width 9 height 9
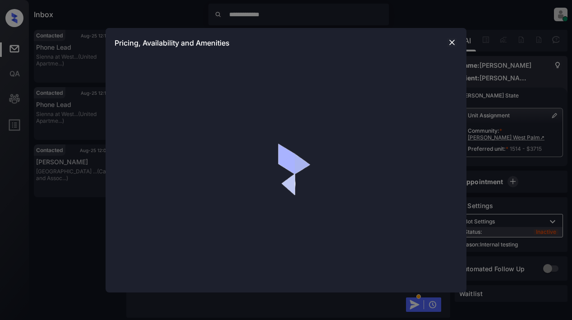
scroll to position [3385, 0]
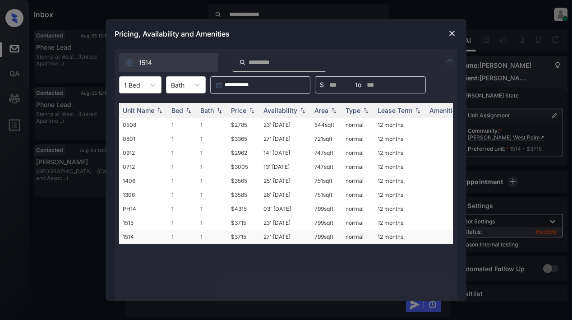
click at [237, 235] on td "$3715" at bounding box center [243, 237] width 32 height 14
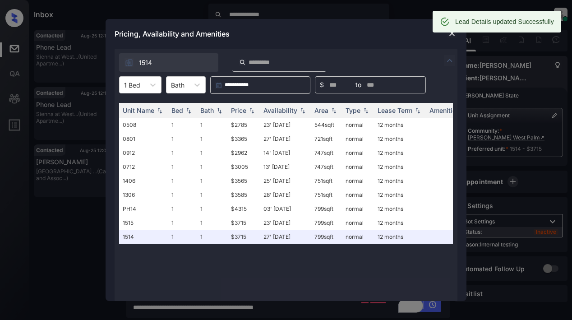
click at [451, 32] on div "Lead Details updated Successfully" at bounding box center [497, 22] width 129 height 22
click at [417, 32] on div "Pricing, Availability and Amenities" at bounding box center [286, 34] width 361 height 30
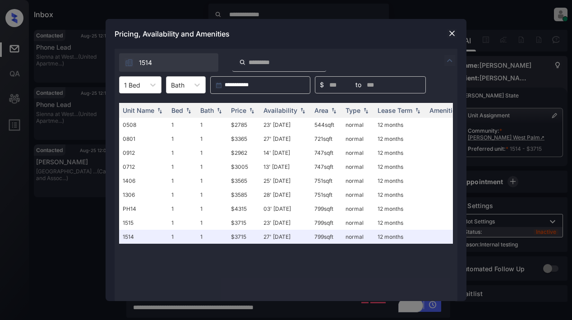
click at [454, 36] on img at bounding box center [451, 33] width 9 height 9
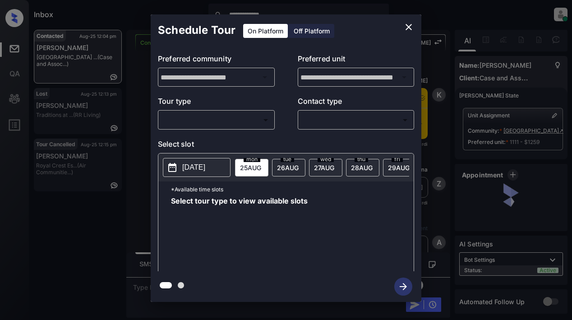
scroll to position [1844, 0]
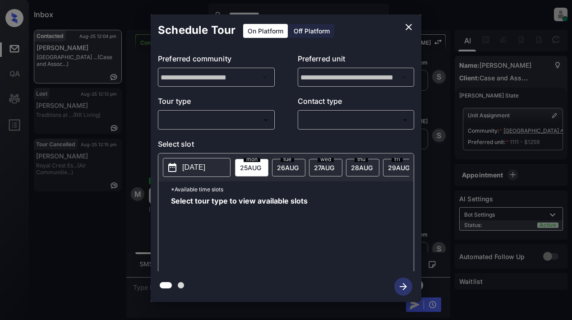
click at [205, 116] on body "**********" at bounding box center [286, 160] width 572 height 320
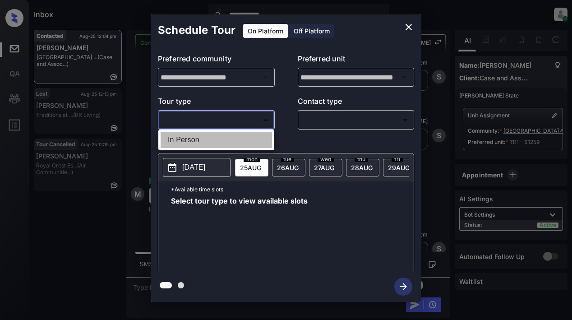
drag, startPoint x: 196, startPoint y: 139, endPoint x: 296, endPoint y: 124, distance: 101.7
click at [197, 139] on li "In Person" at bounding box center [216, 140] width 111 height 16
type input "********"
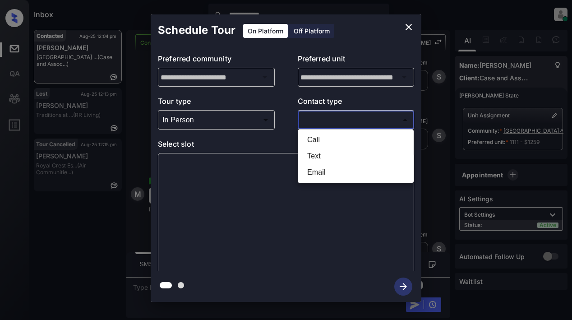
click at [313, 122] on body "**********" at bounding box center [286, 160] width 572 height 320
click at [323, 155] on li "Text" at bounding box center [355, 156] width 111 height 16
type input "****"
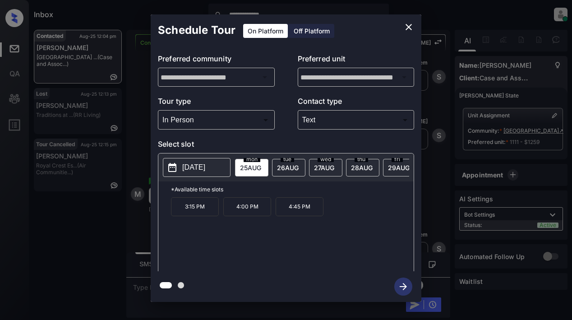
drag, startPoint x: 409, startPoint y: 23, endPoint x: 360, endPoint y: 227, distance: 209.9
click at [361, 227] on div "**********" at bounding box center [286, 157] width 271 height 287
drag, startPoint x: 316, startPoint y: 208, endPoint x: 167, endPoint y: 207, distance: 148.8
click at [167, 207] on div "*Available time slots 3:15 PM 4:00 PM 4:45 PM" at bounding box center [285, 227] width 255 height 92
copy div "3:15 PM 4:00 PM 4:45 PM"
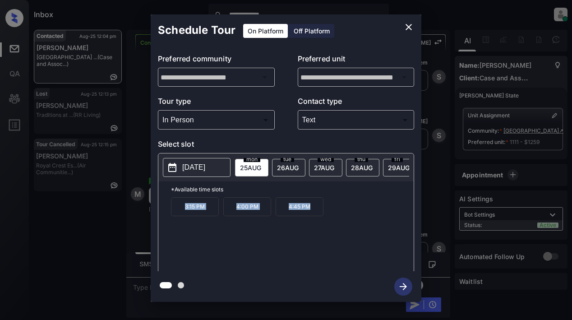
click at [405, 23] on icon "close" at bounding box center [408, 27] width 11 height 11
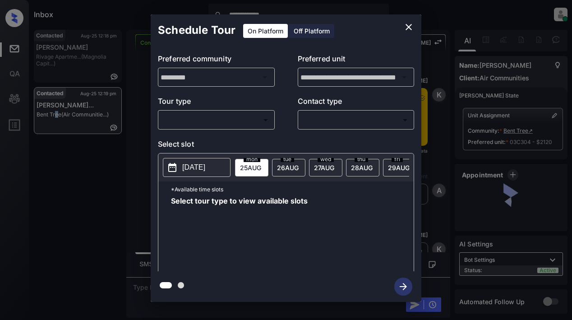
scroll to position [1567, 0]
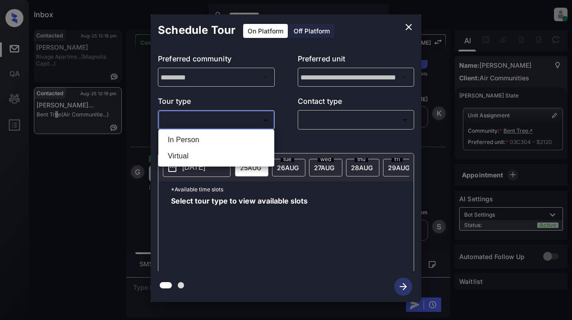
click at [216, 119] on body "**********" at bounding box center [286, 160] width 572 height 320
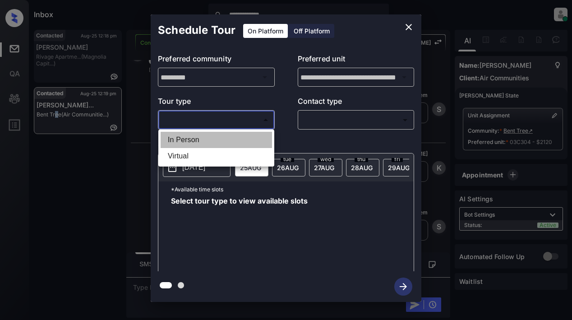
scroll to position [1684, 0]
drag, startPoint x: 190, startPoint y: 139, endPoint x: 288, endPoint y: 134, distance: 98.0
click at [194, 140] on li "In Person" at bounding box center [216, 140] width 111 height 16
type input "********"
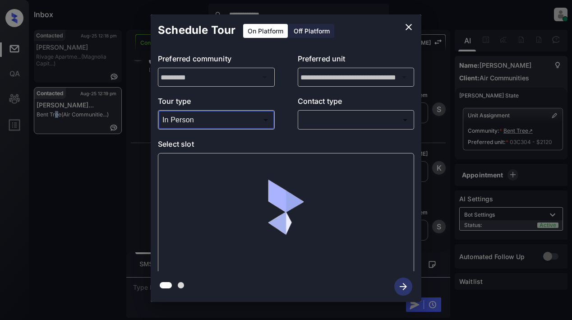
click at [320, 117] on body "**********" at bounding box center [286, 160] width 572 height 320
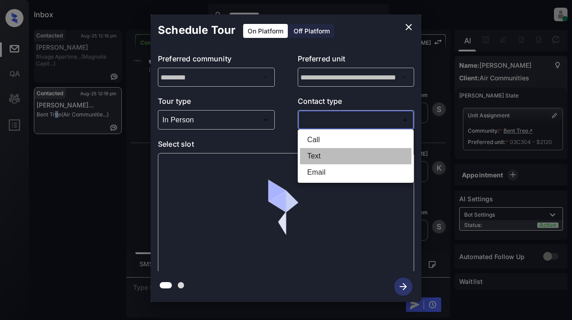
click at [316, 156] on li "Text" at bounding box center [355, 156] width 111 height 16
type input "****"
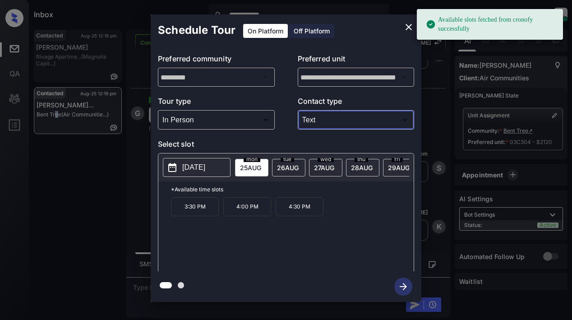
scroll to position [1856, 0]
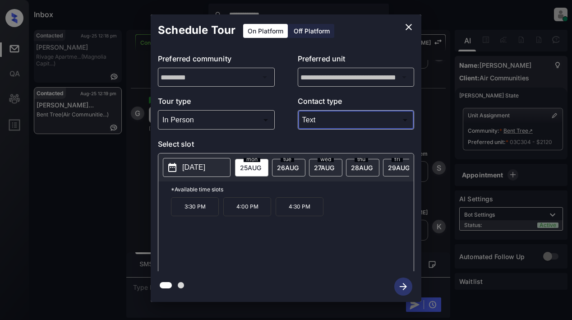
click at [197, 213] on p "3:30 PM" at bounding box center [195, 206] width 48 height 19
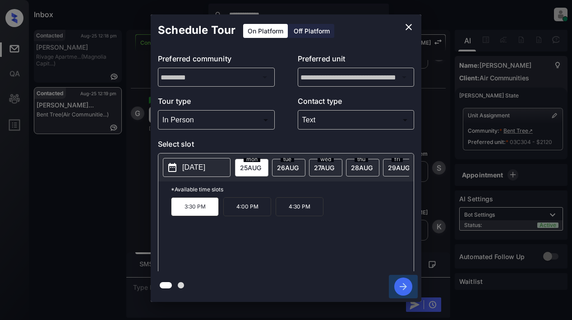
click at [402, 288] on icon "button" at bounding box center [403, 286] width 18 height 18
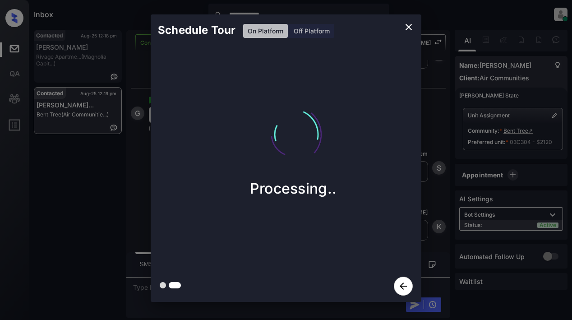
click at [406, 25] on icon "close" at bounding box center [408, 27] width 11 height 11
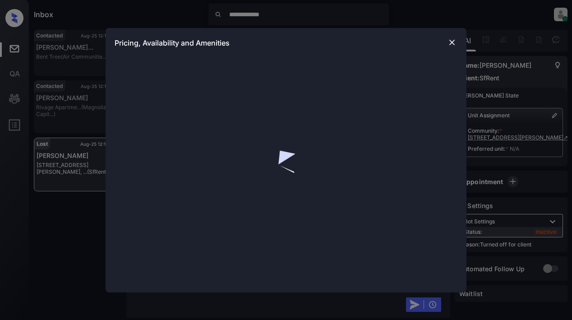
scroll to position [4427, 0]
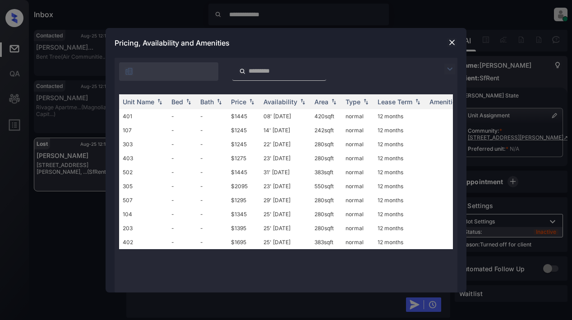
click at [452, 70] on img at bounding box center [449, 69] width 11 height 11
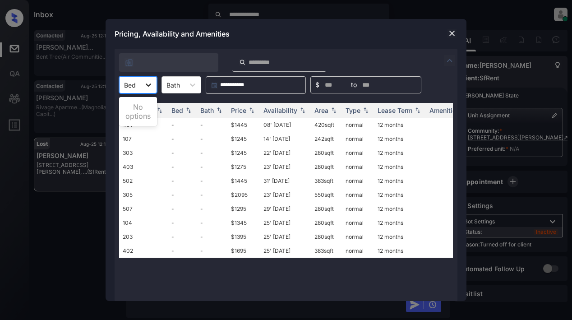
click at [151, 86] on icon at bounding box center [148, 84] width 9 height 9
click at [452, 32] on img at bounding box center [451, 33] width 9 height 9
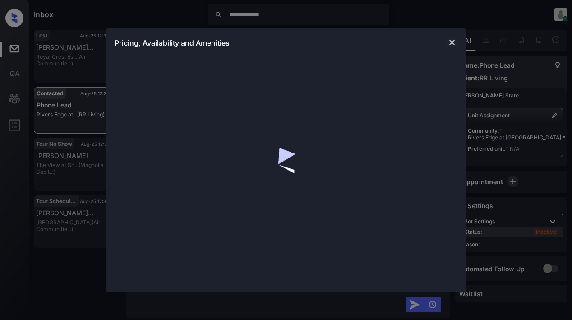
scroll to position [733, 0]
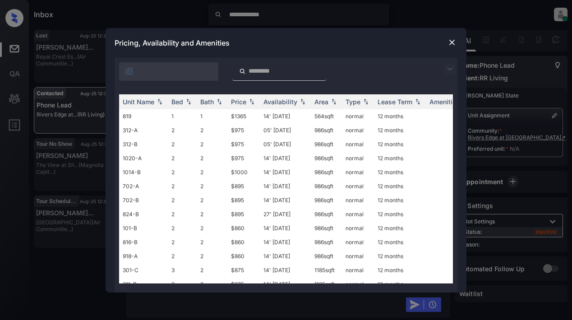
click at [451, 68] on img at bounding box center [449, 69] width 11 height 11
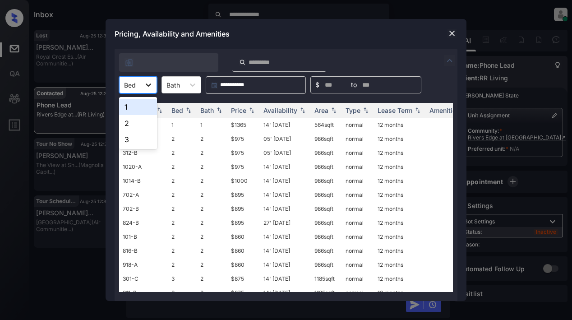
click at [149, 83] on icon at bounding box center [148, 84] width 9 height 9
click at [134, 107] on div "1" at bounding box center [138, 107] width 38 height 16
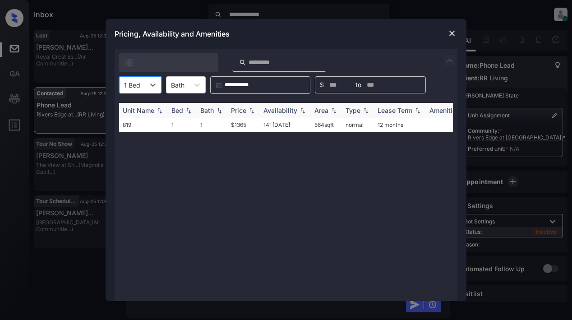
click at [240, 108] on div "Price" at bounding box center [238, 110] width 15 height 8
click at [240, 127] on td "$1365" at bounding box center [243, 125] width 32 height 14
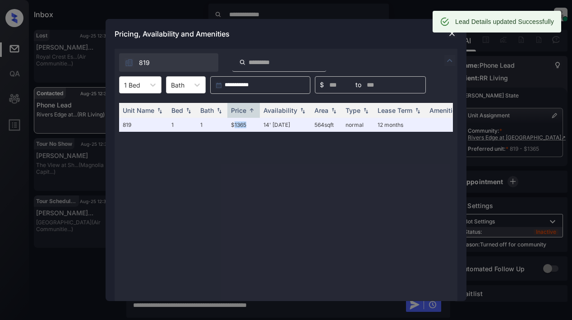
click at [450, 36] on img at bounding box center [451, 33] width 9 height 9
